Goal: Task Accomplishment & Management: Complete application form

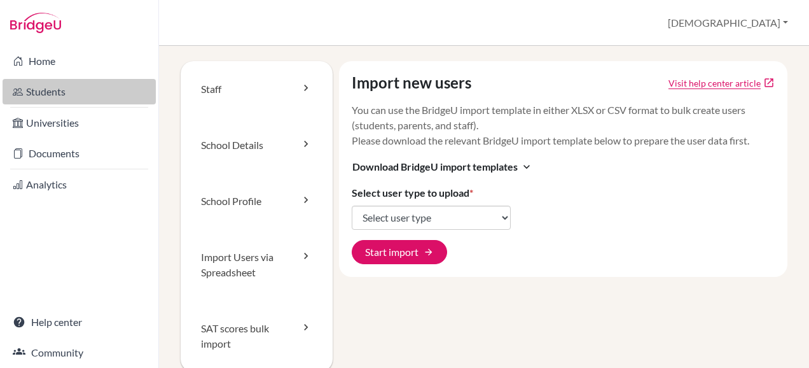
click at [39, 92] on link "Students" at bounding box center [79, 91] width 153 height 25
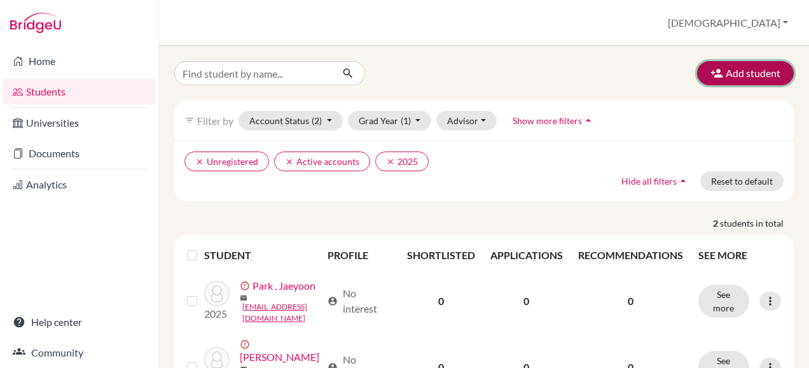
click at [710, 73] on icon "button" at bounding box center [716, 73] width 13 height 13
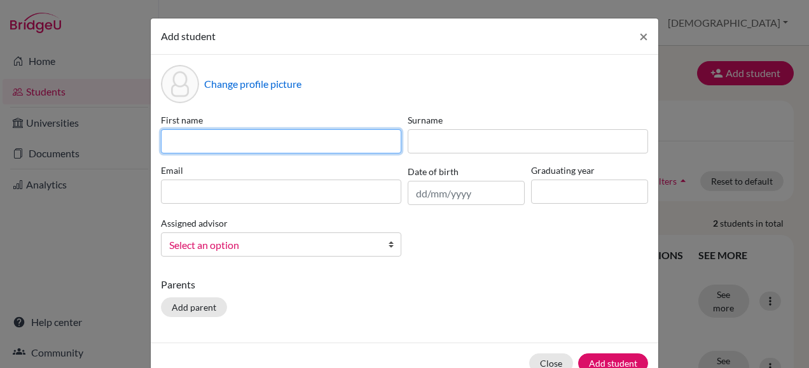
click at [237, 146] on input at bounding box center [281, 141] width 240 height 24
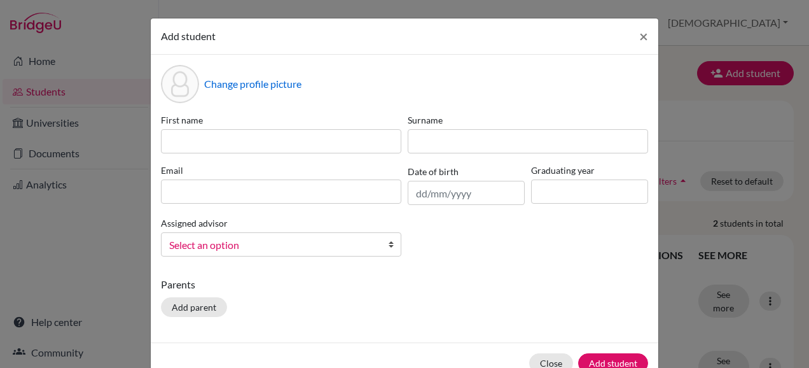
click at [528, 303] on div "Parents Add parent" at bounding box center [404, 299] width 487 height 45
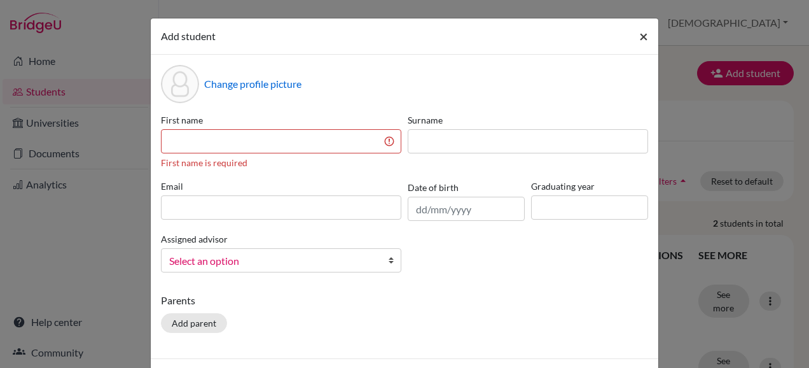
click at [641, 39] on span "×" at bounding box center [643, 36] width 9 height 18
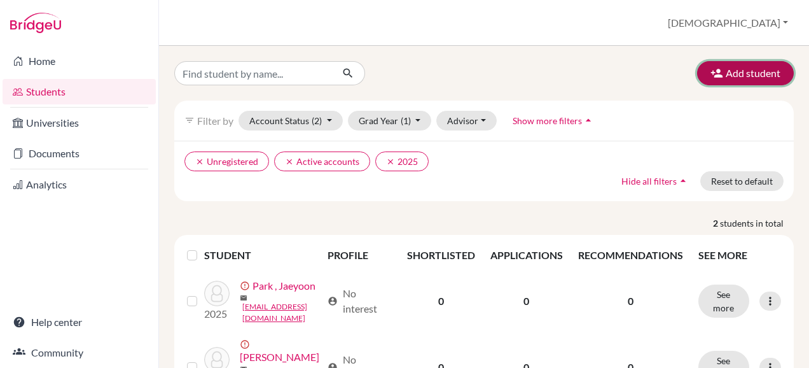
click at [710, 77] on icon "button" at bounding box center [716, 73] width 13 height 13
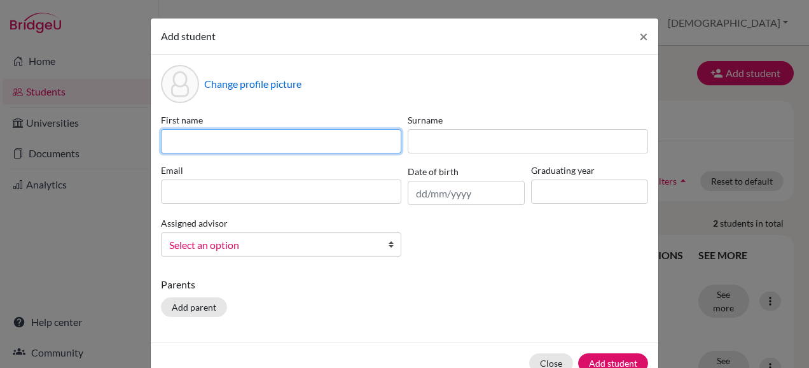
click at [196, 136] on input at bounding box center [281, 141] width 240 height 24
type input "P-Sai"
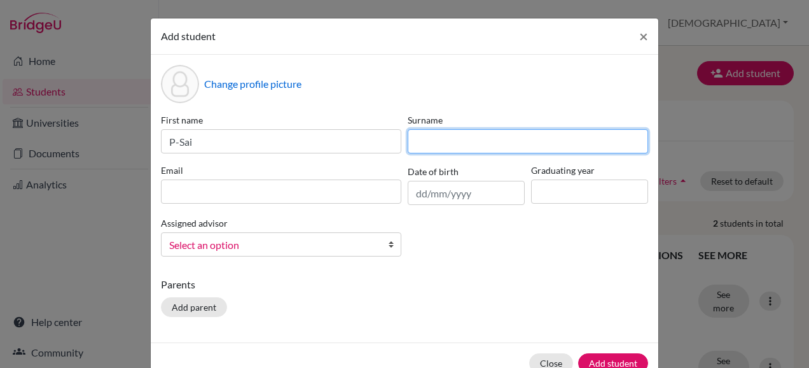
click at [414, 142] on input at bounding box center [528, 141] width 240 height 24
type input "Naung"
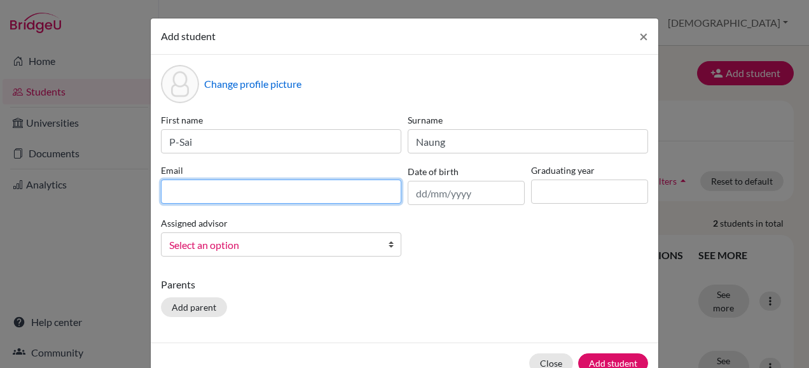
click at [292, 193] on input at bounding box center [281, 191] width 240 height 24
type input "885@mis-edu.com"
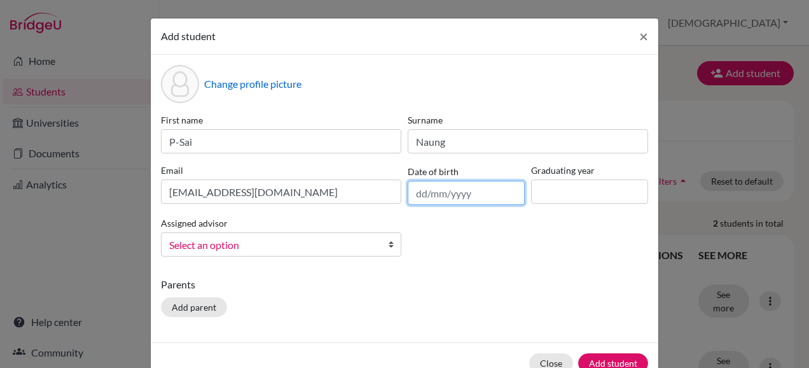
click at [418, 196] on input "text" at bounding box center [466, 193] width 117 height 24
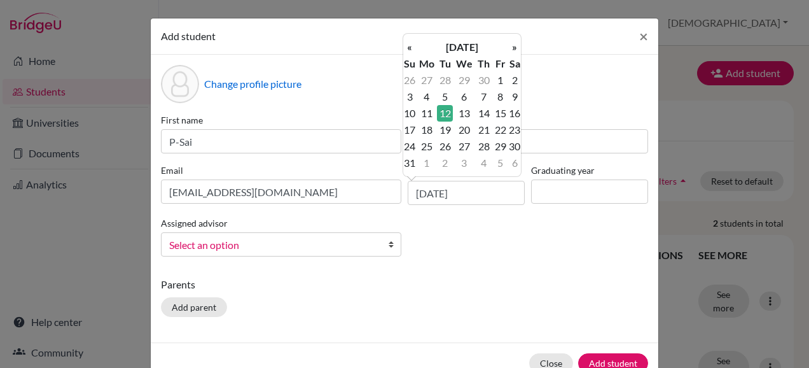
click at [469, 246] on div "First name P-Sai Surname Naung Email 885@mis-edu.com Date of birth 12/05/2009 G…" at bounding box center [404, 189] width 493 height 153
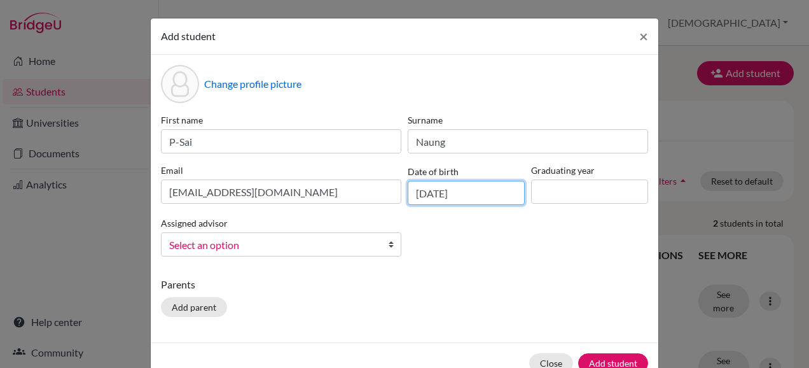
click at [433, 195] on input "12/05/2009" at bounding box center [466, 193] width 117 height 24
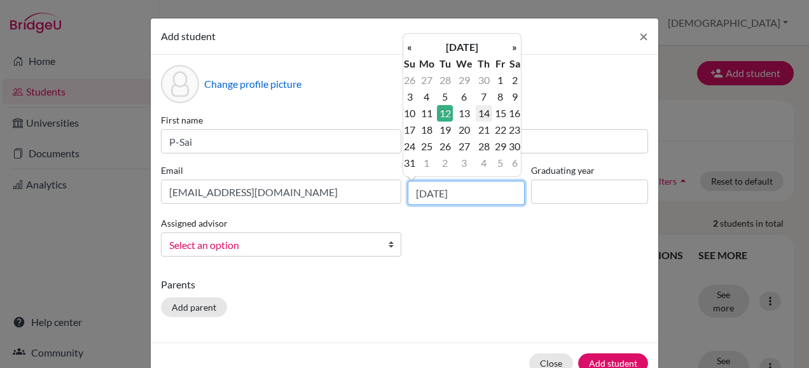
click at [436, 194] on input "12/05/2009" at bounding box center [466, 193] width 117 height 24
click at [421, 193] on input "12/12/2009" at bounding box center [466, 193] width 117 height 24
type input "17/12/2009"
click at [537, 266] on div "Change profile picture First name P-Sai Surname Naung Email 885@mis-edu.com Dat…" at bounding box center [404, 198] width 507 height 287
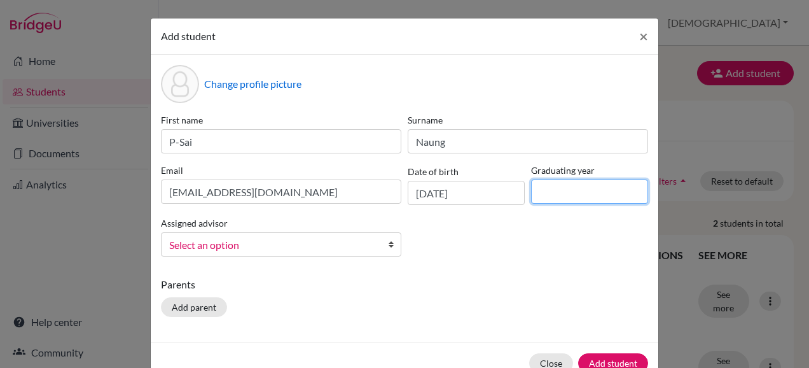
click at [556, 185] on input at bounding box center [589, 191] width 117 height 24
type input "2028"
click at [535, 268] on div "Change profile picture First name P-Sai Surname Naung Email 885@mis-edu.com Dat…" at bounding box center [404, 198] width 507 height 287
click at [388, 247] on b at bounding box center [394, 244] width 13 height 23
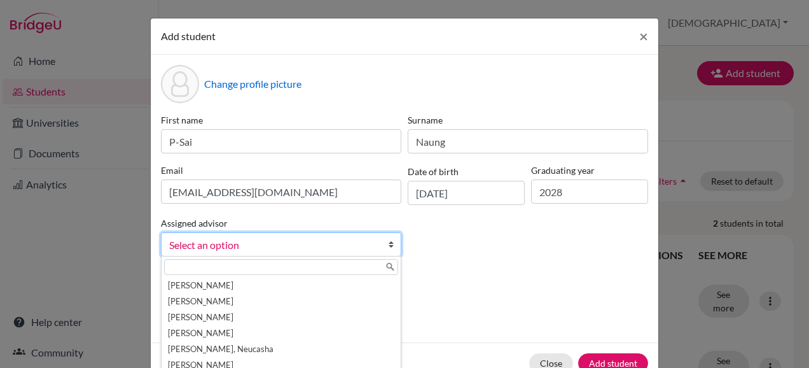
scroll to position [64, 0]
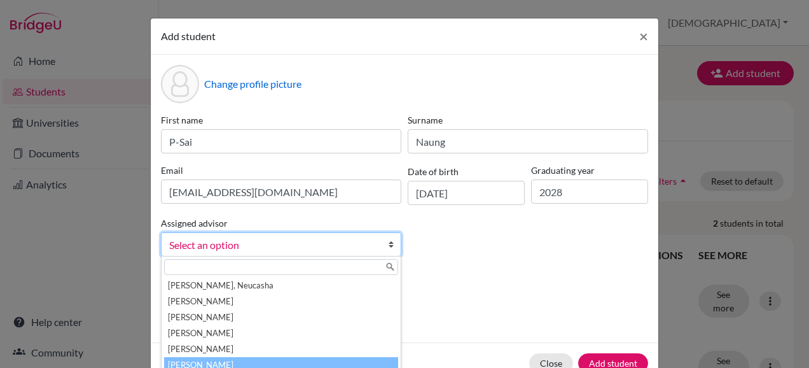
click at [341, 360] on li "Parkinson, Christian" at bounding box center [281, 365] width 234 height 16
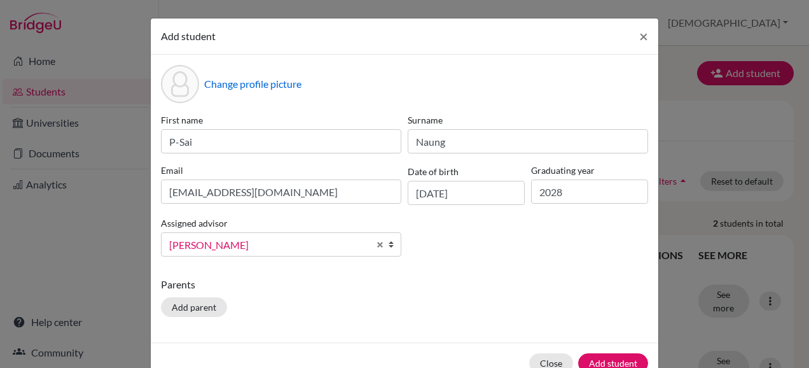
click at [474, 284] on p "Parents" at bounding box center [404, 284] width 487 height 15
click at [612, 362] on button "Add student" at bounding box center [613, 363] width 70 height 20
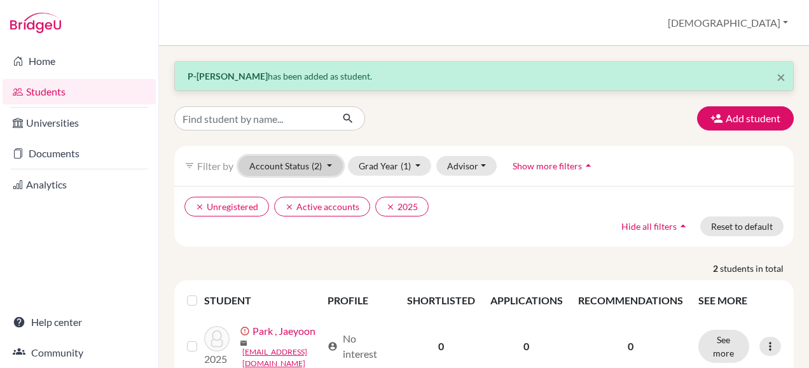
click at [293, 167] on button "Account Status (2)" at bounding box center [290, 166] width 104 height 20
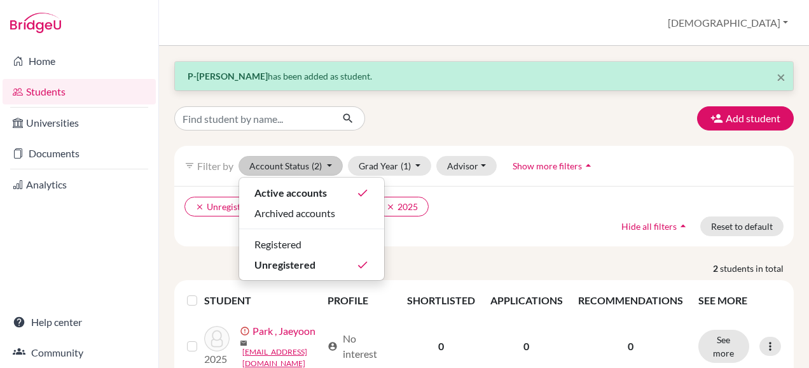
click at [539, 213] on ul "clear Unregistered clear Active accounts clear 2025" at bounding box center [409, 206] width 450 height 20
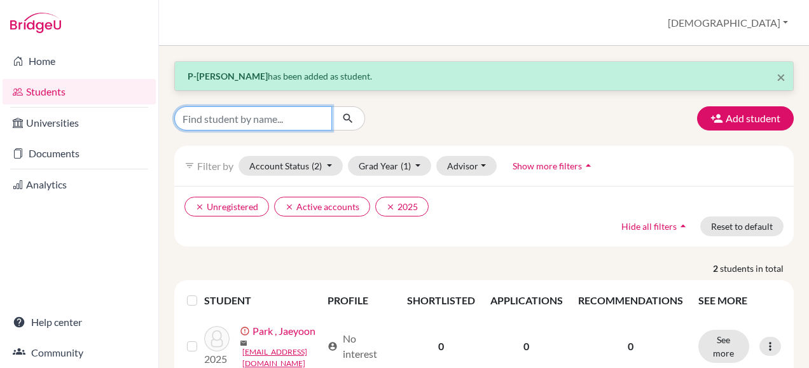
click at [266, 127] on input "Find student by name..." at bounding box center [253, 118] width 158 height 24
type input "P-Sai"
click button "submit" at bounding box center [348, 118] width 34 height 24
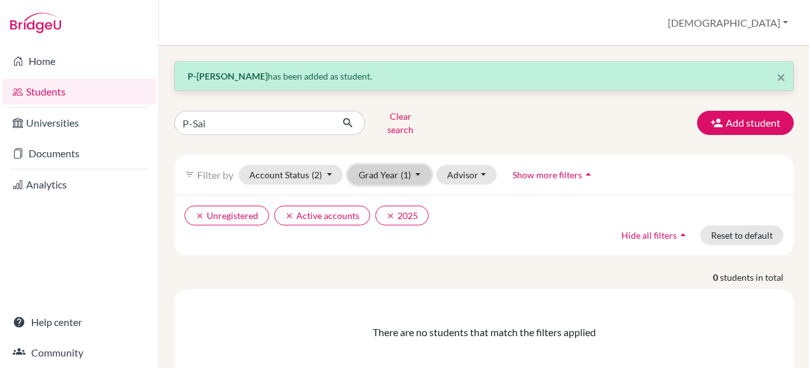
click at [375, 170] on button "Grad Year (1)" at bounding box center [390, 175] width 84 height 20
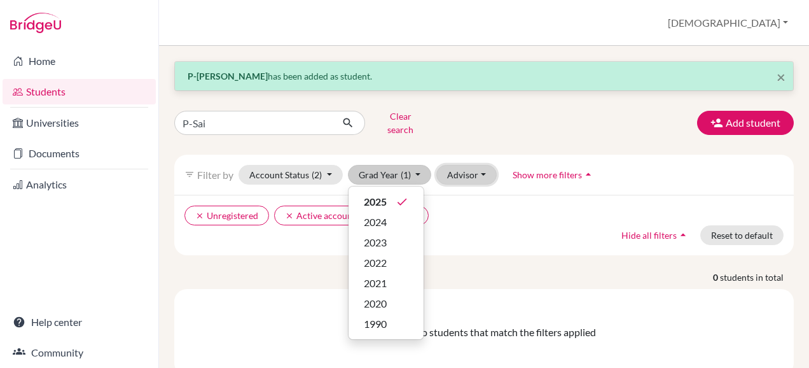
click at [467, 166] on button "Advisor" at bounding box center [466, 175] width 60 height 20
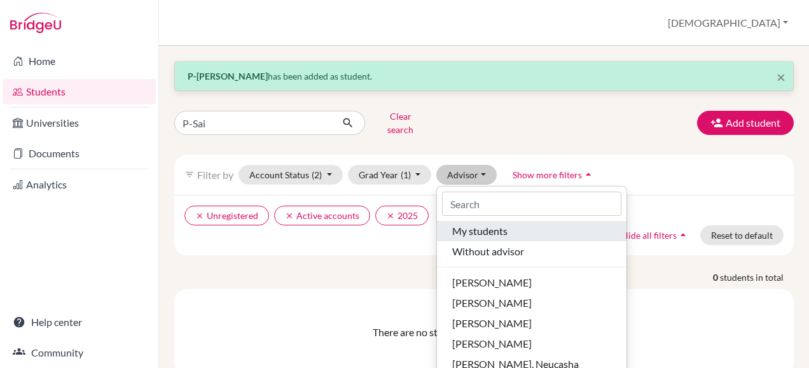
click at [460, 223] on span "My students" at bounding box center [479, 230] width 55 height 15
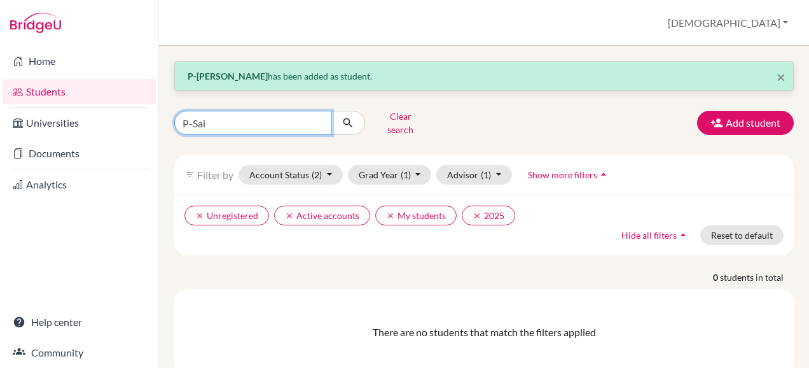
click at [258, 119] on input "P-Sai" at bounding box center [253, 123] width 158 height 24
click at [316, 119] on input "P-Sai" at bounding box center [253, 123] width 158 height 24
click at [493, 107] on div "Clear search Add student" at bounding box center [484, 122] width 638 height 33
